Goal: Obtain resource: Download file/media

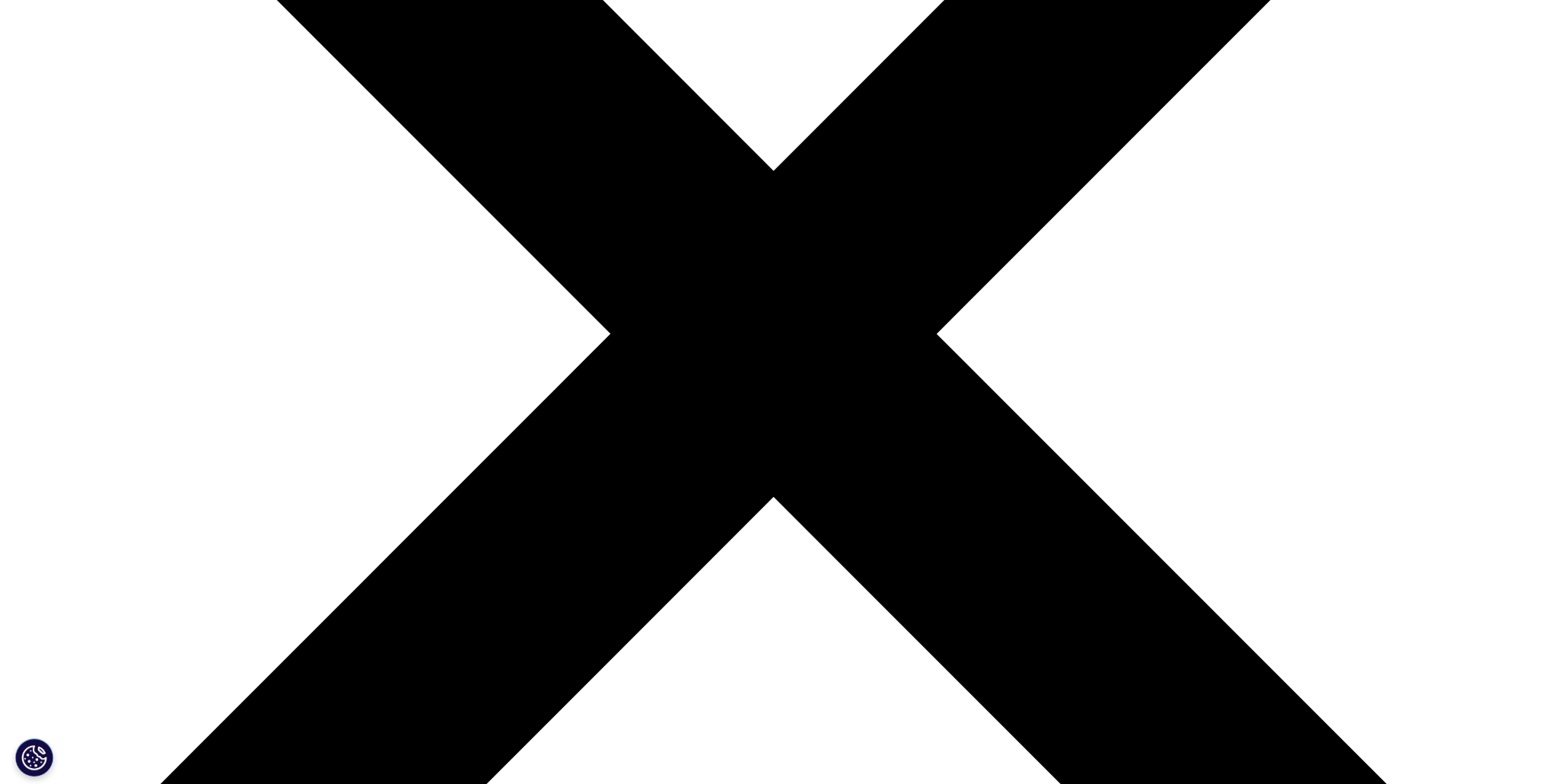
scroll to position [603, 898]
type input "s"
type input "[PERSON_NAME]"
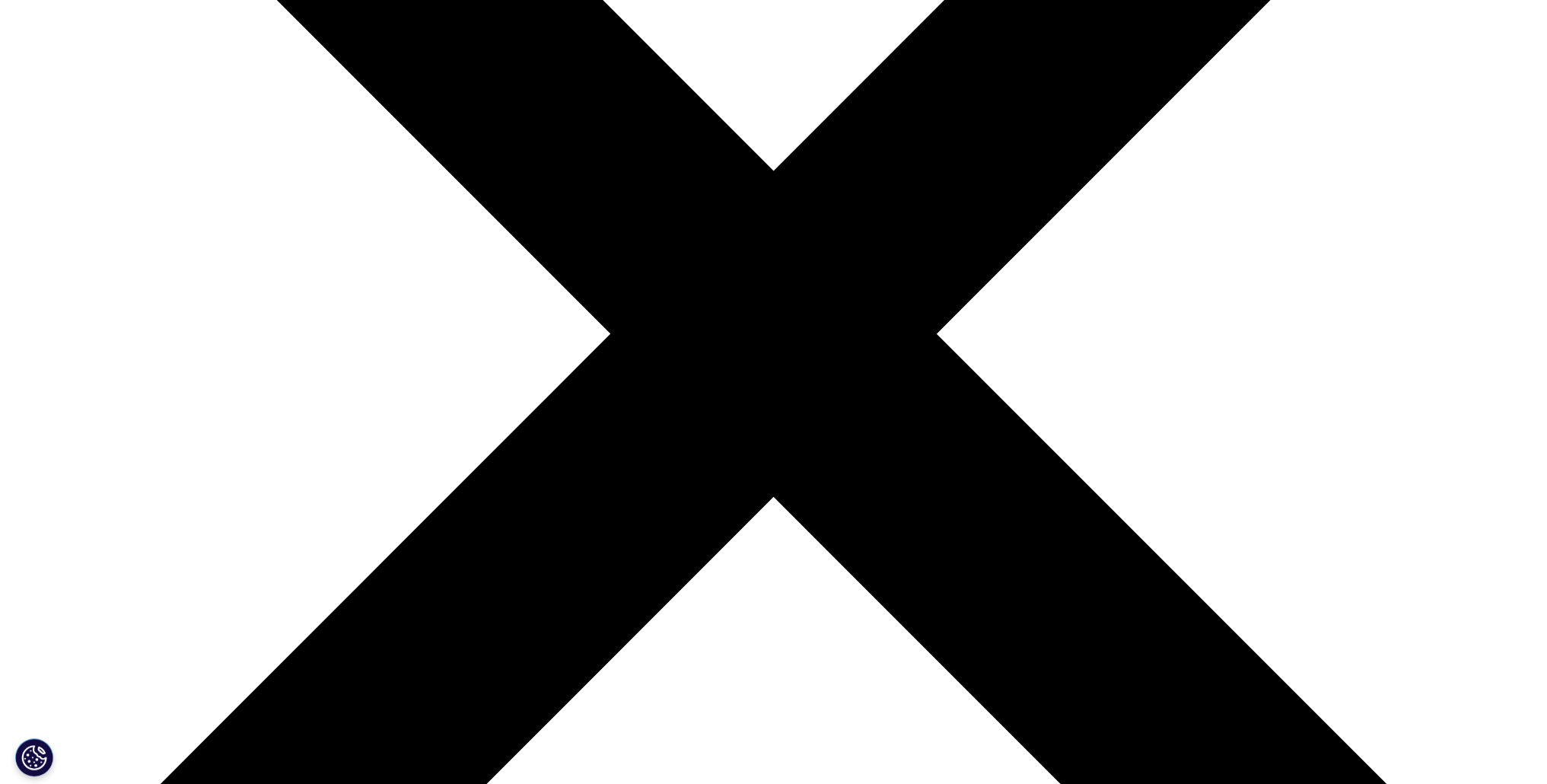
type input "Dadvar"
type input "[PERSON_NAME][EMAIL_ADDRESS][DOMAIN_NAME]"
type input "Associate"
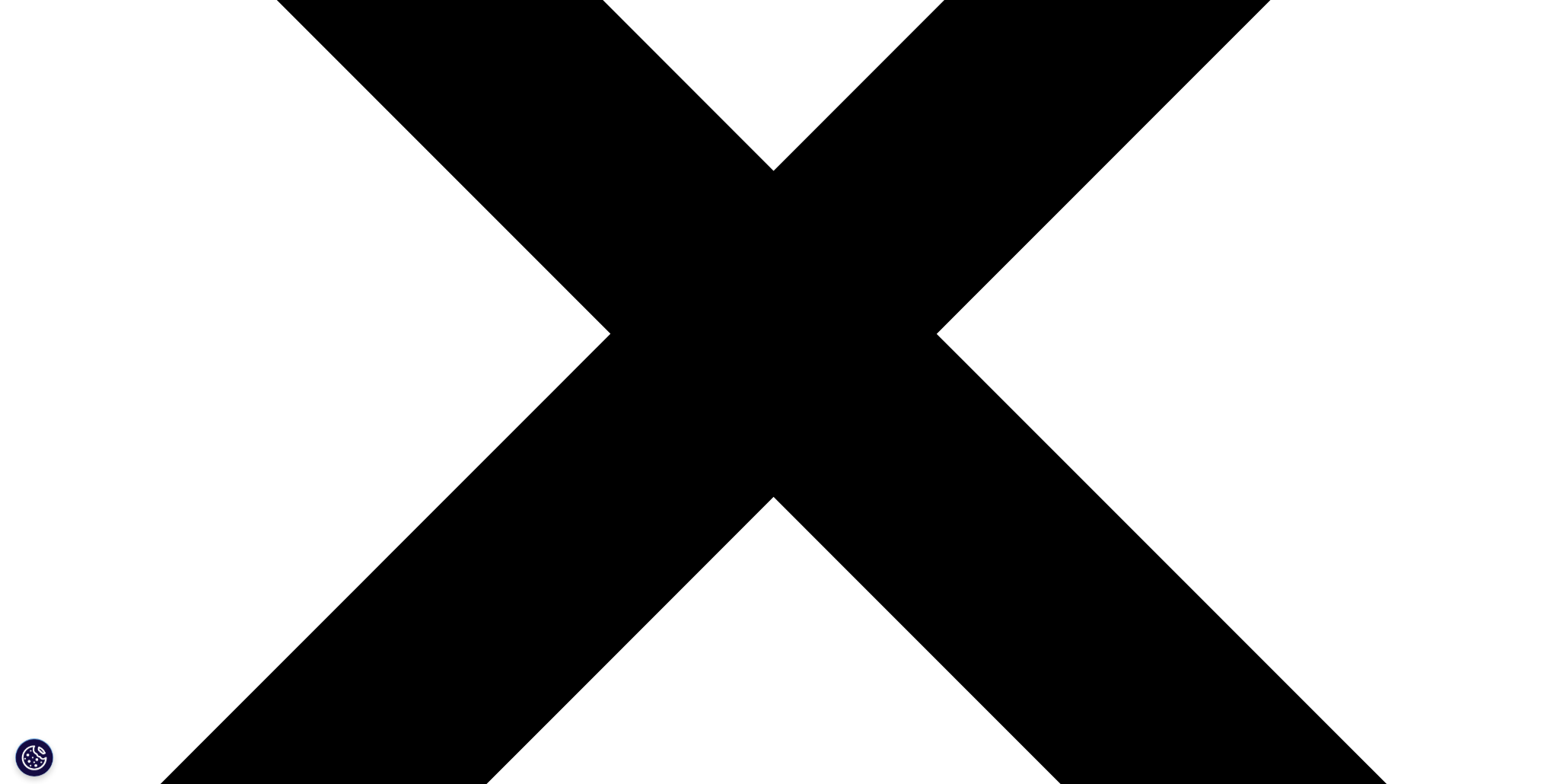
type input "HealthCap"
select select "[GEOGRAPHIC_DATA]"
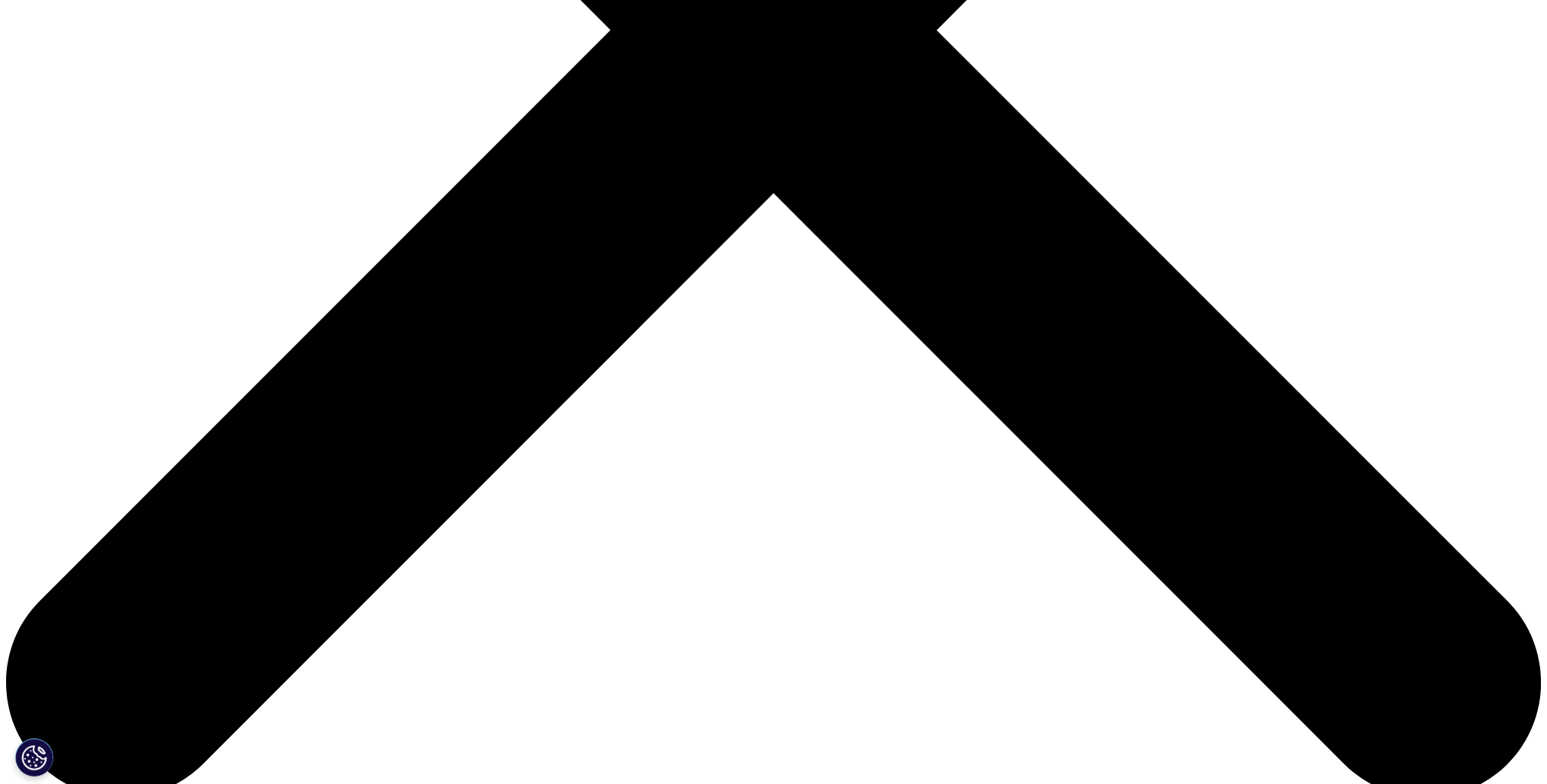
scroll to position [0, 62]
drag, startPoint x: 459, startPoint y: 252, endPoint x: 520, endPoint y: 253, distance: 61.0
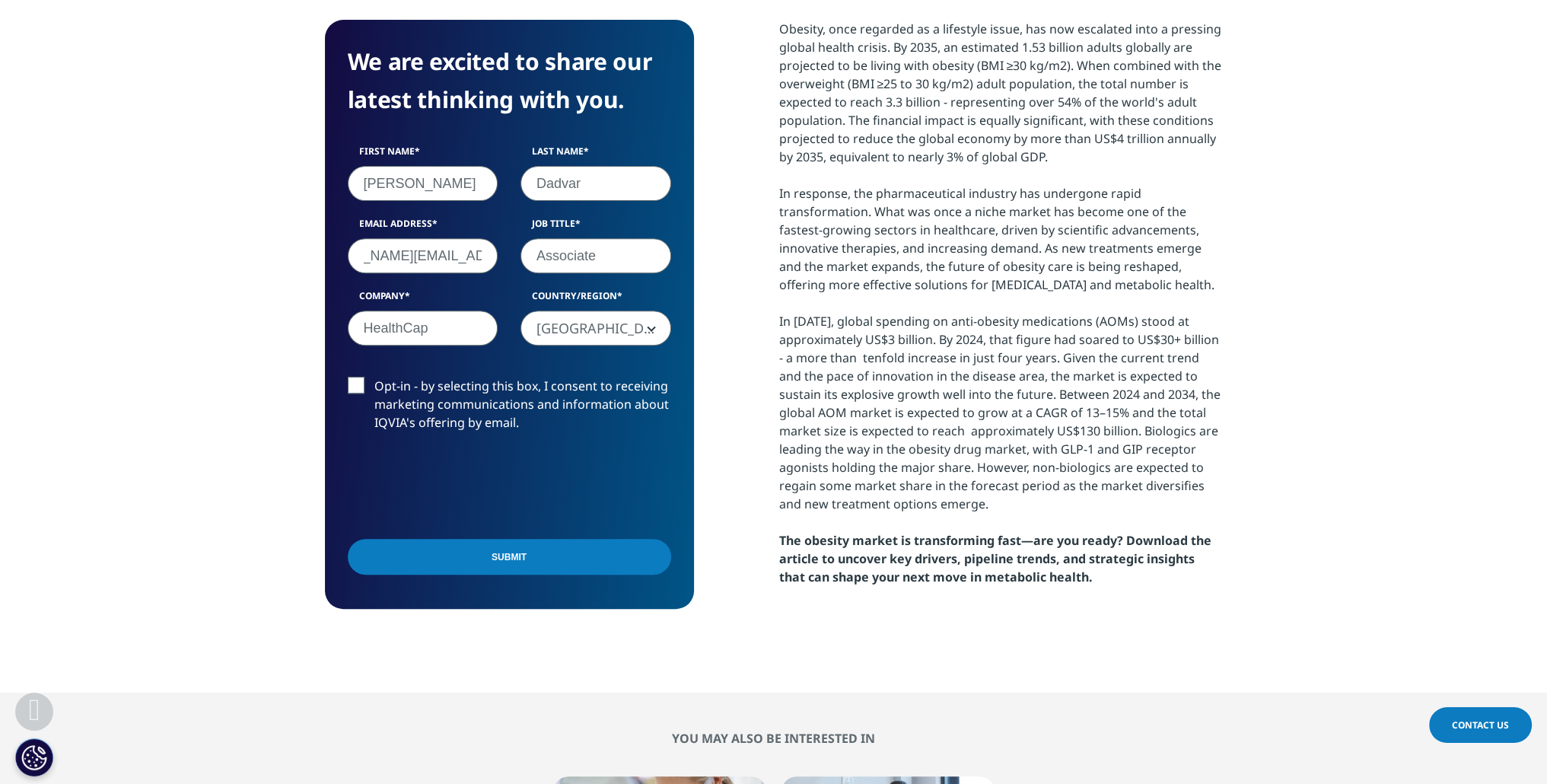
click at [480, 563] on input "Submit" at bounding box center [509, 557] width 323 height 36
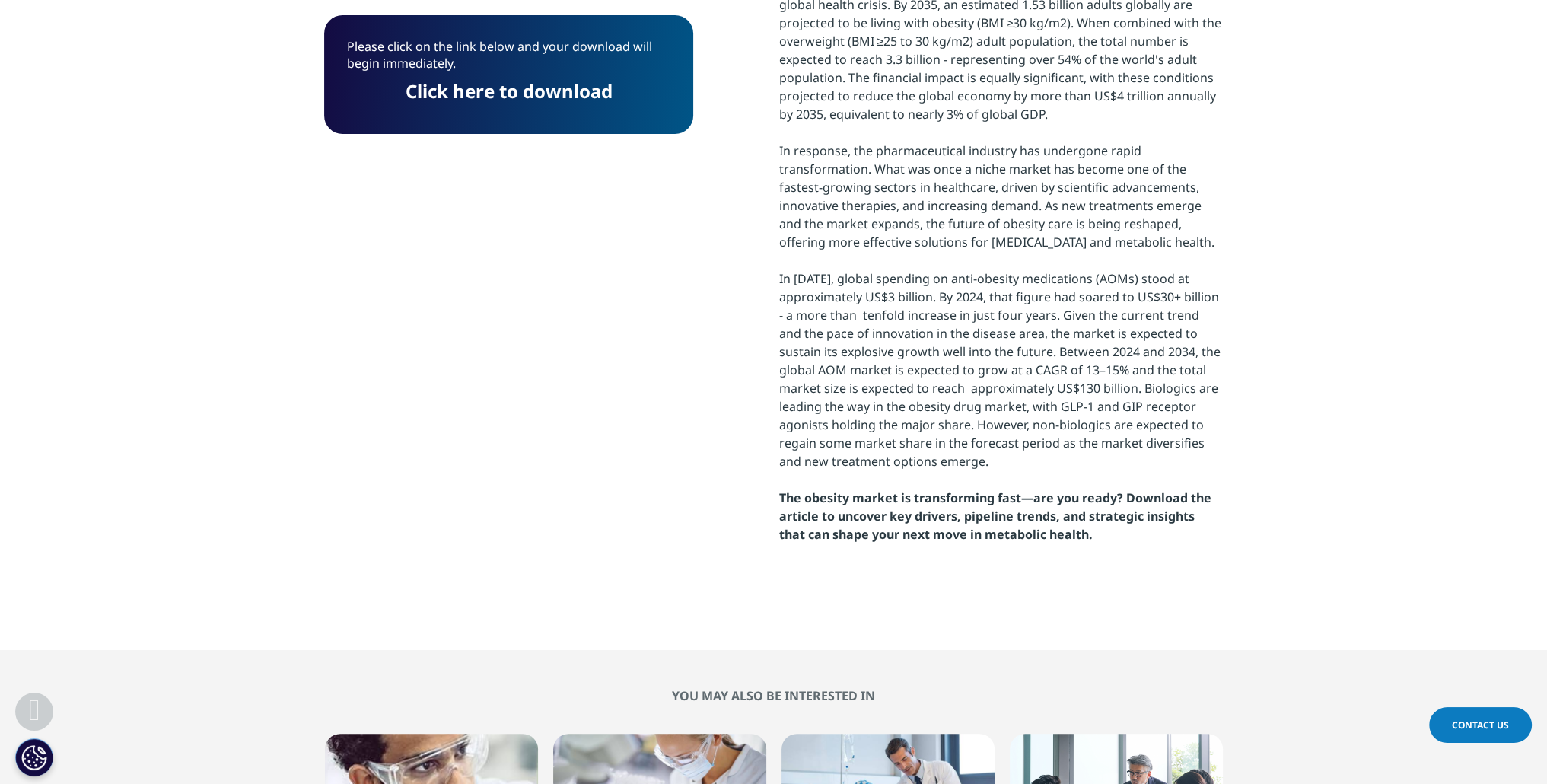
scroll to position [8, 8]
click at [512, 89] on link "Click here to download" at bounding box center [509, 90] width 207 height 25
